Goal: Task Accomplishment & Management: Manage account settings

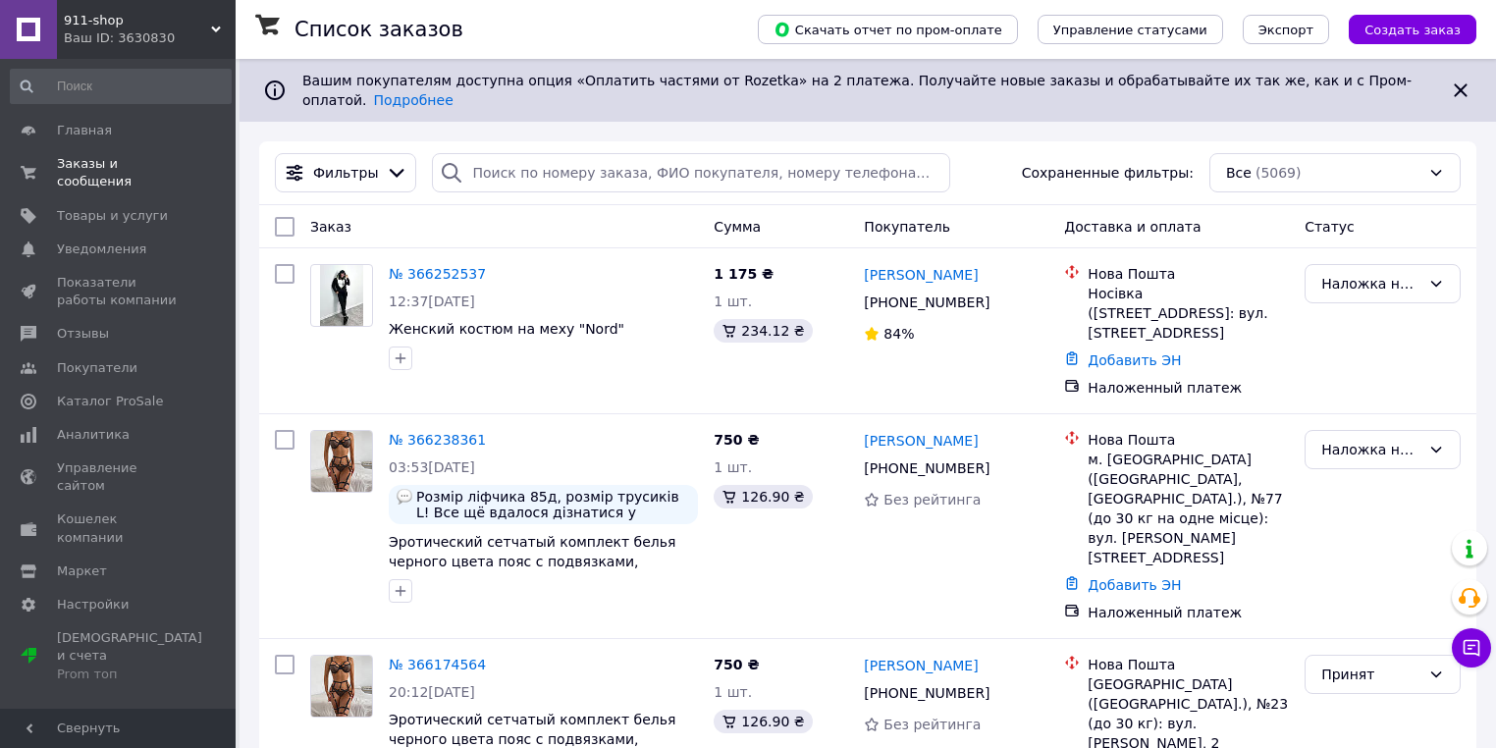
click at [79, 165] on span "Заказы и сообщения" at bounding box center [119, 172] width 125 height 35
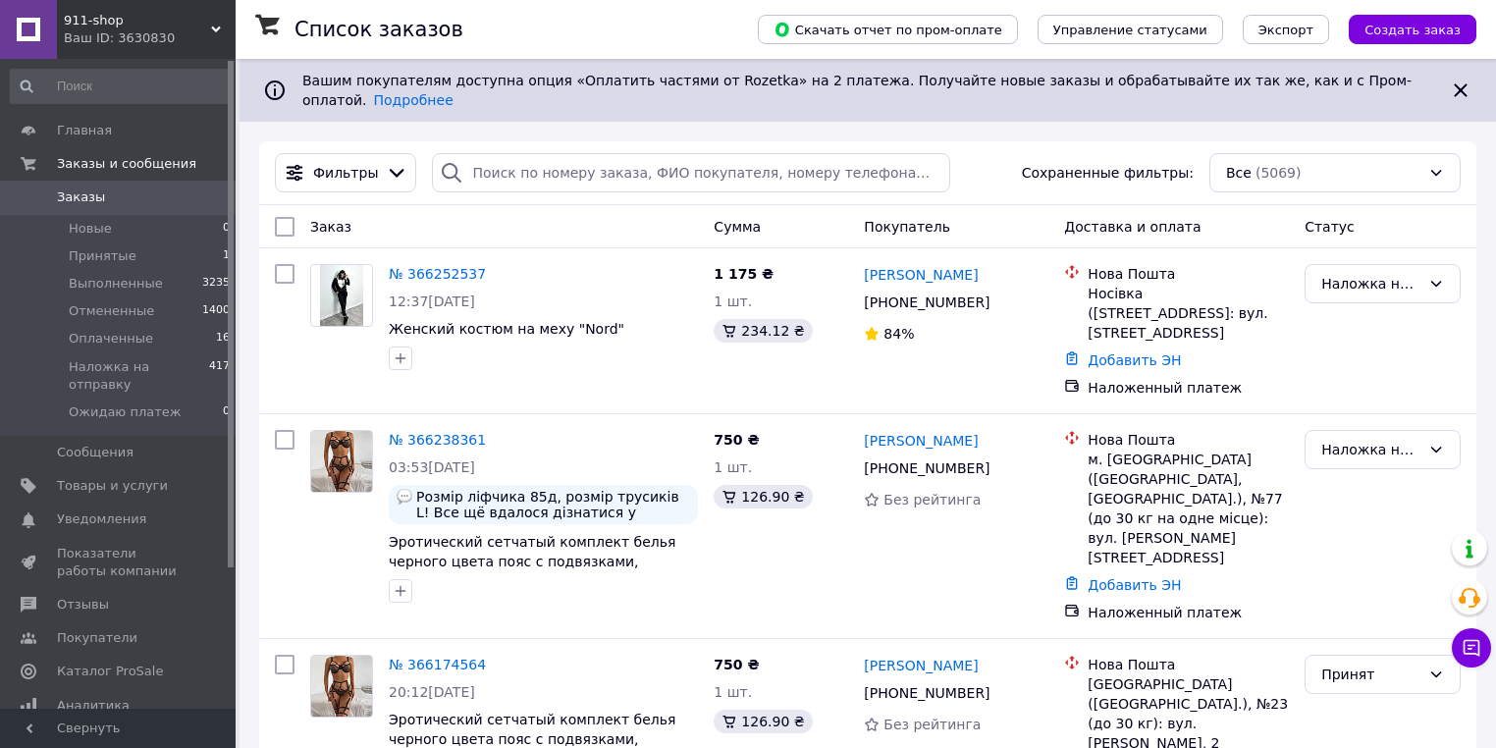
click at [85, 200] on span "Заказы" at bounding box center [81, 197] width 48 height 18
click at [107, 35] on div "Ваш ID: 3630830" at bounding box center [150, 38] width 172 height 18
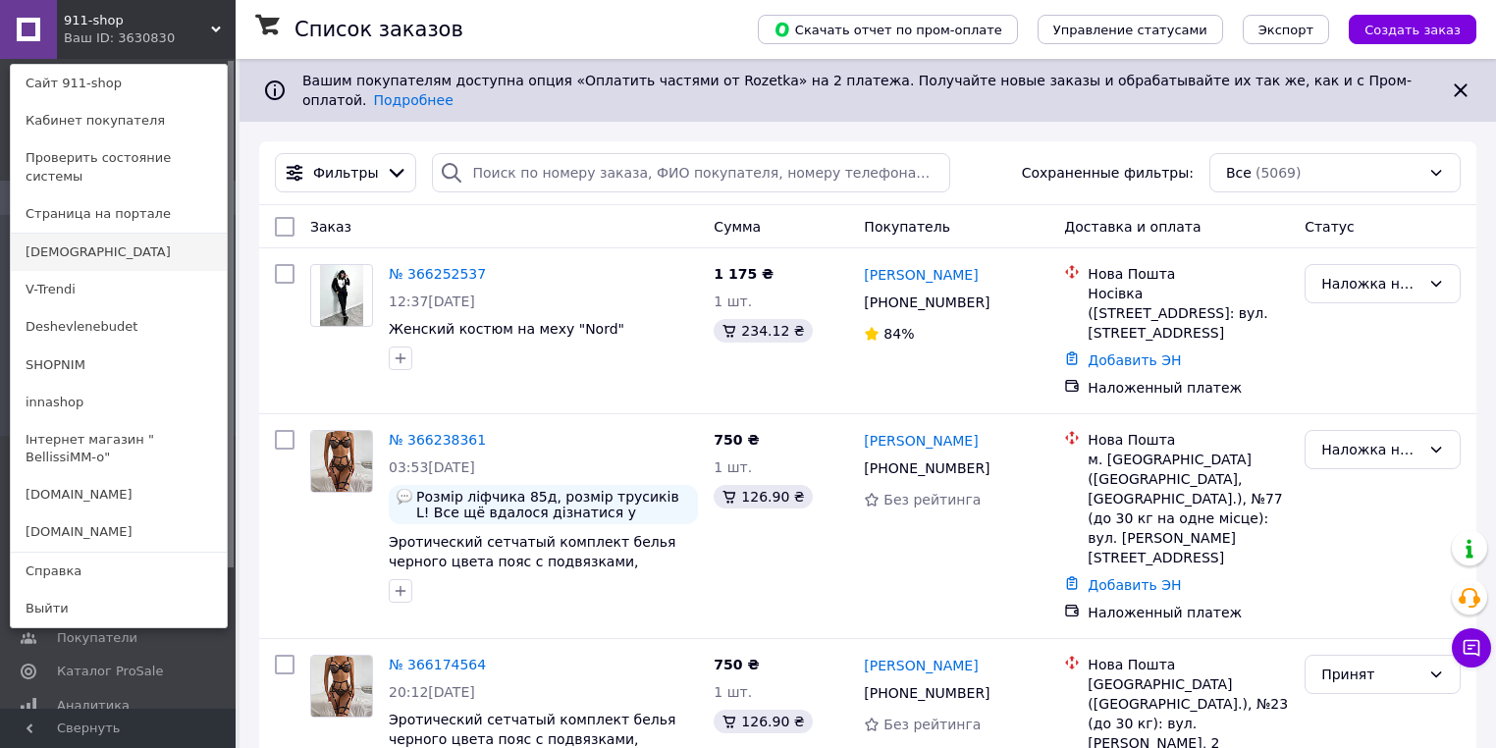
click at [72, 234] on link "[DEMOGRAPHIC_DATA]" at bounding box center [119, 252] width 216 height 37
